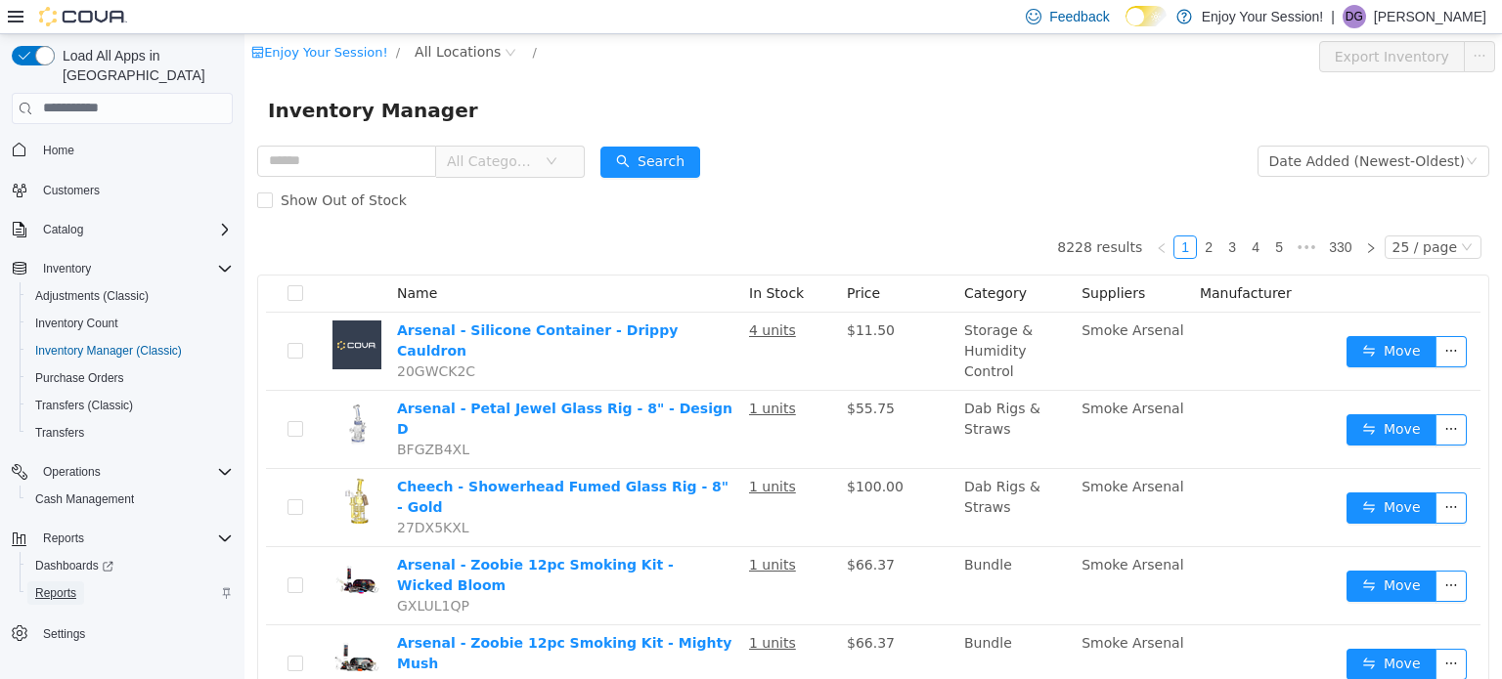
click at [58, 586] on span "Reports" at bounding box center [55, 594] width 41 height 16
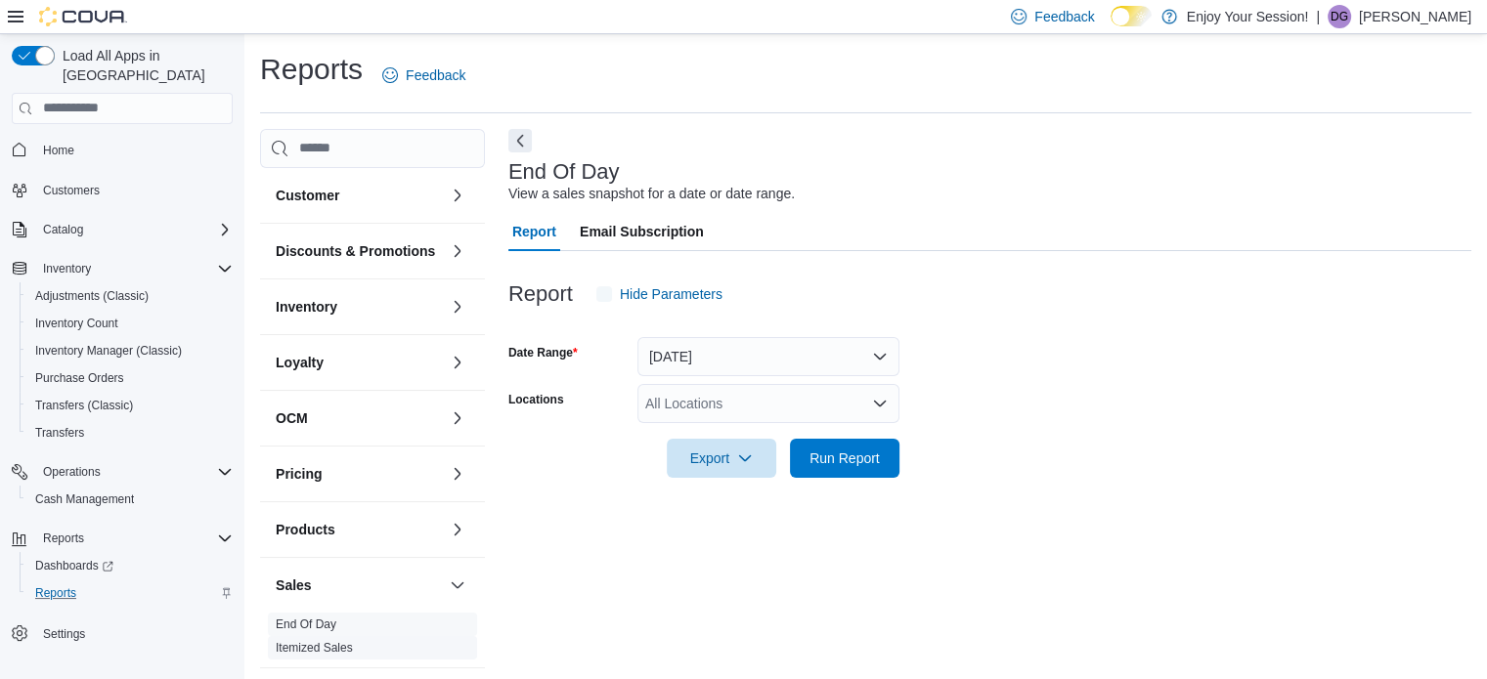
scroll to position [110, 0]
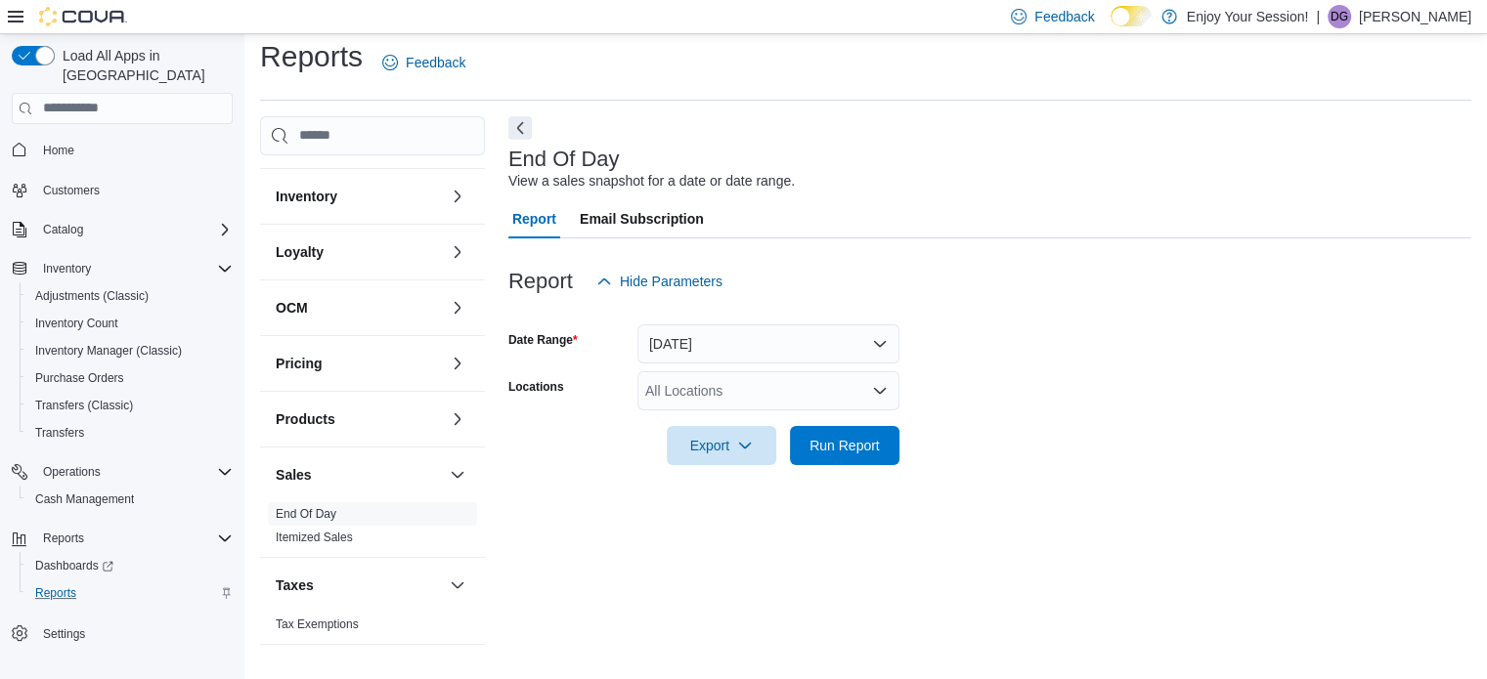
click at [761, 393] on div "All Locations" at bounding box center [768, 390] width 262 height 39
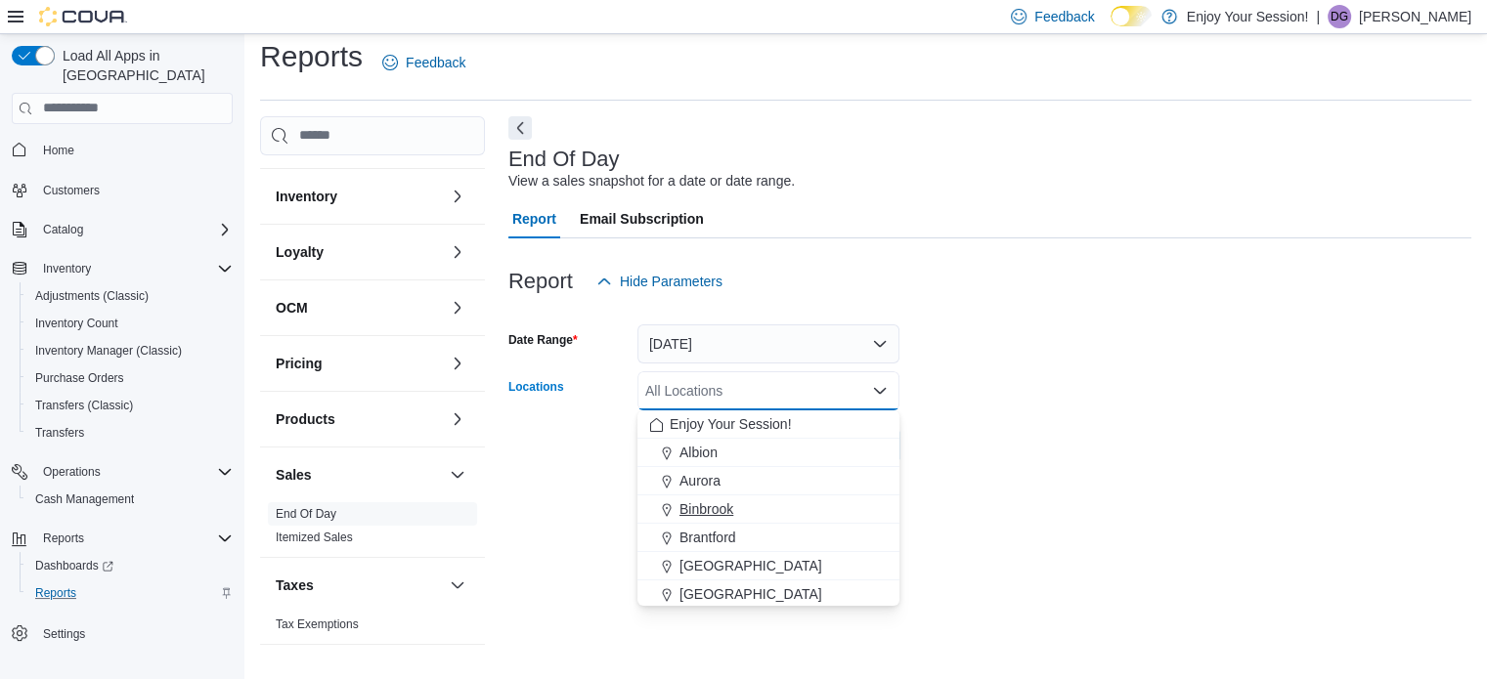
scroll to position [98, 0]
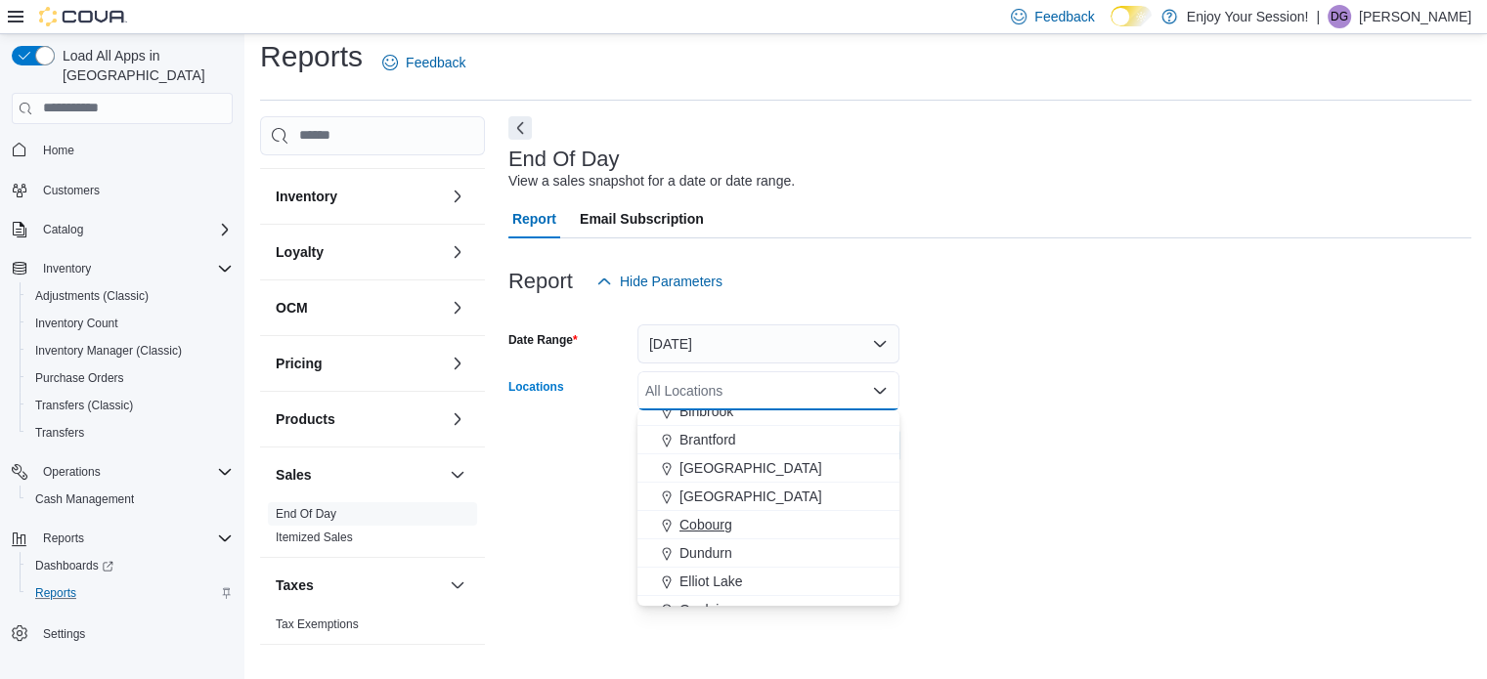
click at [716, 527] on span "Cobourg" at bounding box center [705, 525] width 53 height 20
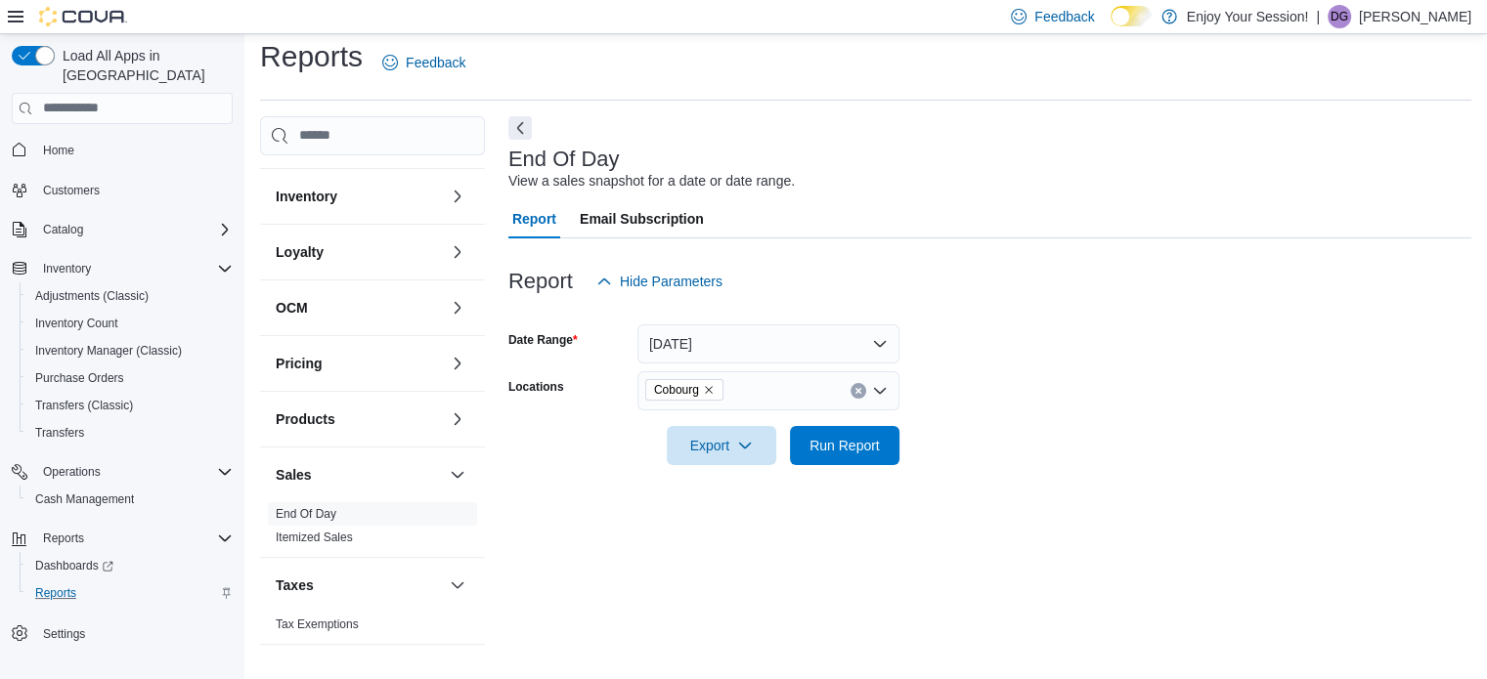
click at [1110, 457] on form "Date Range [DATE] Locations Cobourg Export Run Report" at bounding box center [989, 383] width 963 height 164
click at [819, 457] on span "Run Report" at bounding box center [845, 444] width 86 height 39
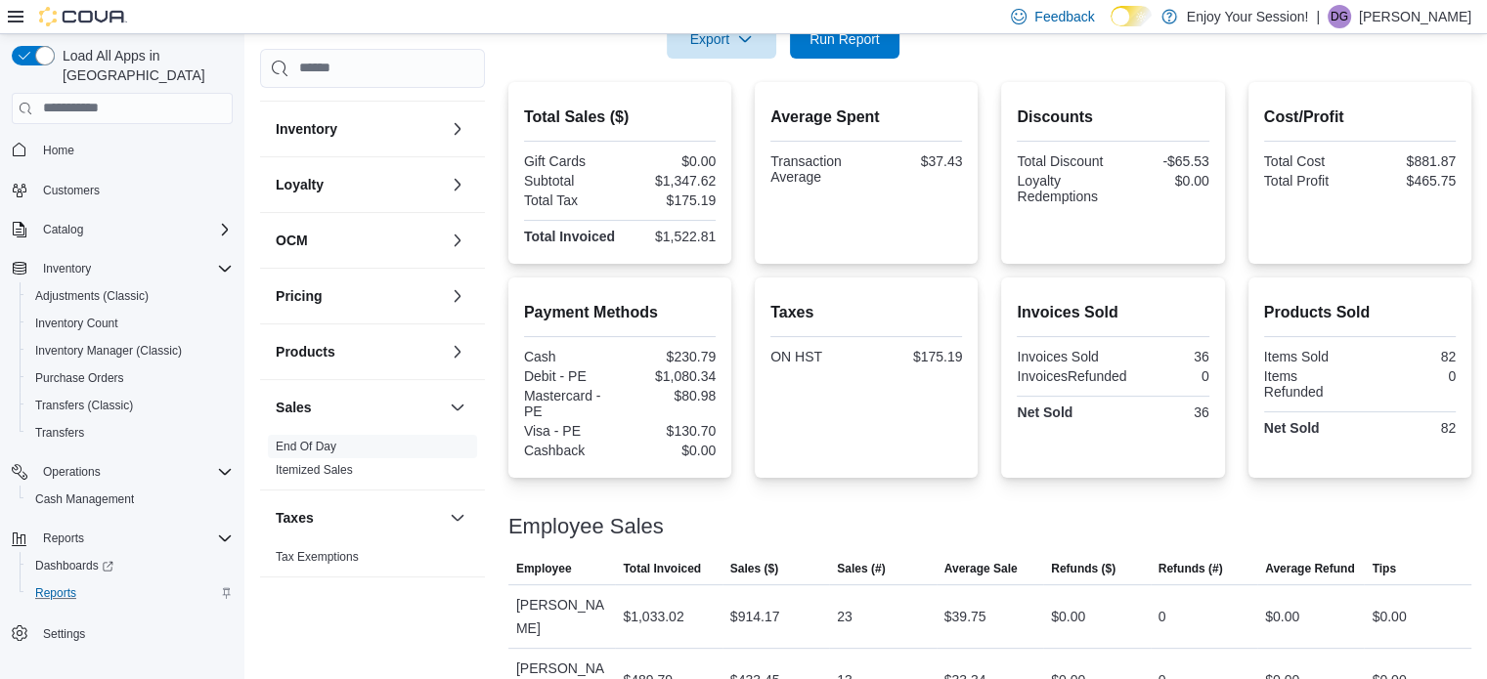
scroll to position [28, 0]
